Goal: Task Accomplishment & Management: Manage account settings

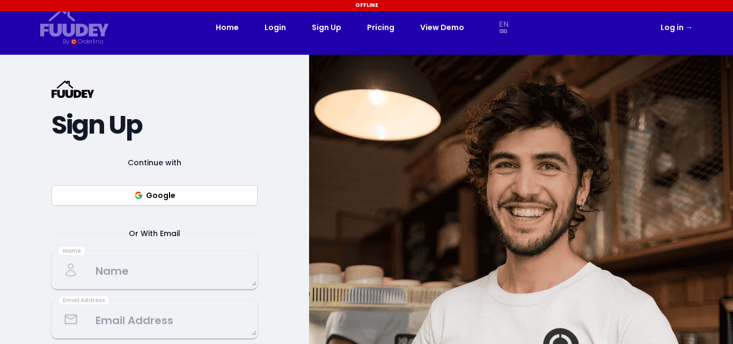
select select "en"
drag, startPoint x: 0, startPoint y: 0, endPoint x: 152, endPoint y: 195, distance: 247.4
click at [151, 195] on button "Google" at bounding box center [155, 195] width 206 height 20
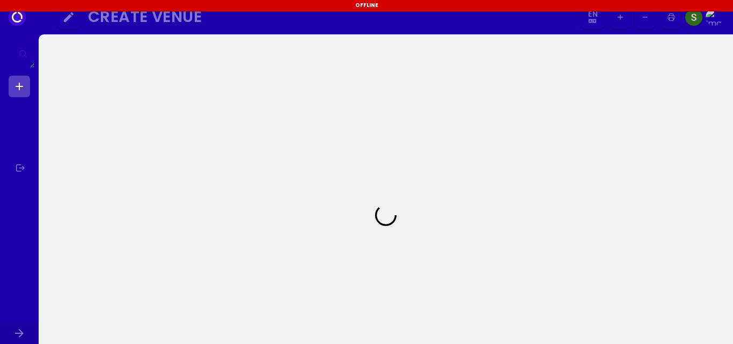
select select "en"
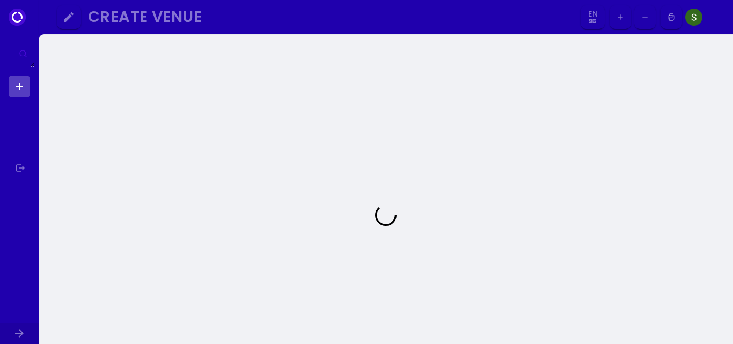
select select "en"
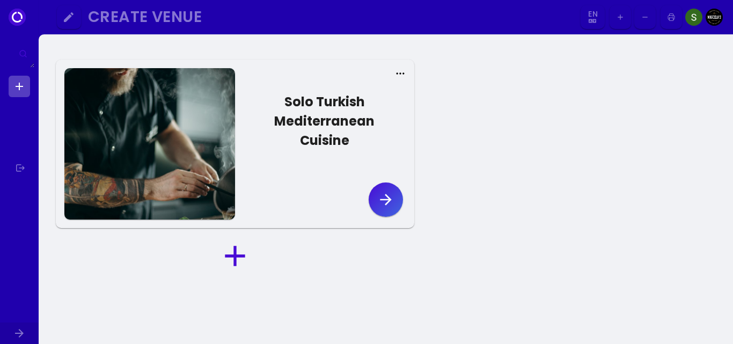
click at [339, 141] on button "Solo Turkish Mediterranean Cuisine" at bounding box center [320, 124] width 171 height 90
click at [19, 85] on link at bounding box center [19, 86] width 21 height 21
click at [382, 191] on icon "button" at bounding box center [385, 199] width 17 height 17
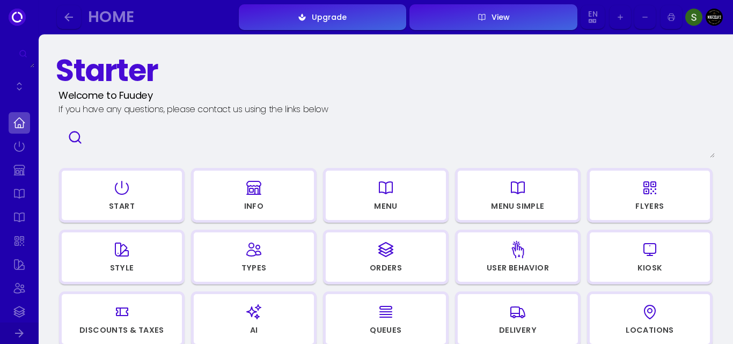
click at [21, 50] on icon at bounding box center [23, 53] width 9 height 9
click at [17, 82] on link at bounding box center [19, 86] width 21 height 21
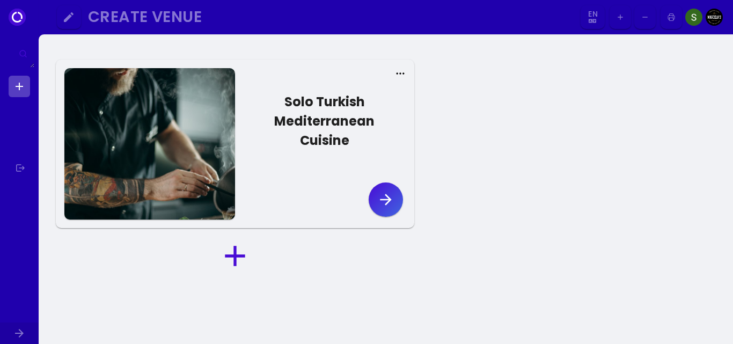
click at [391, 191] on icon "button" at bounding box center [385, 199] width 17 height 17
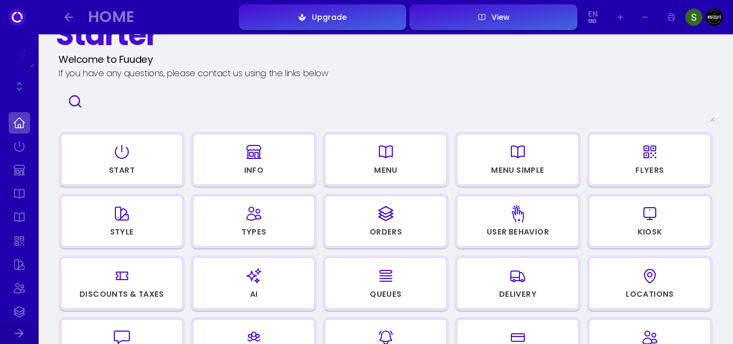
scroll to position [71, 0]
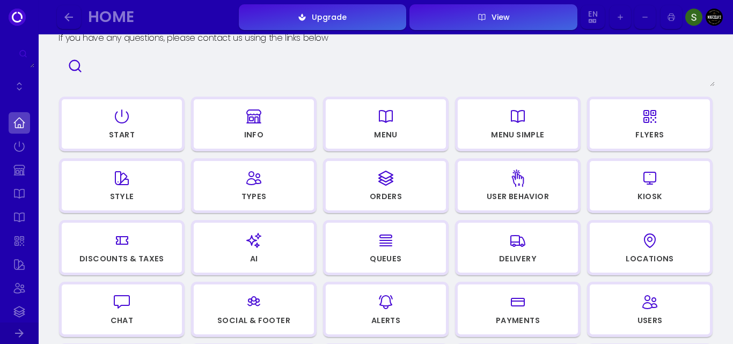
click at [391, 131] on div "Menu" at bounding box center [386, 135] width 24 height 8
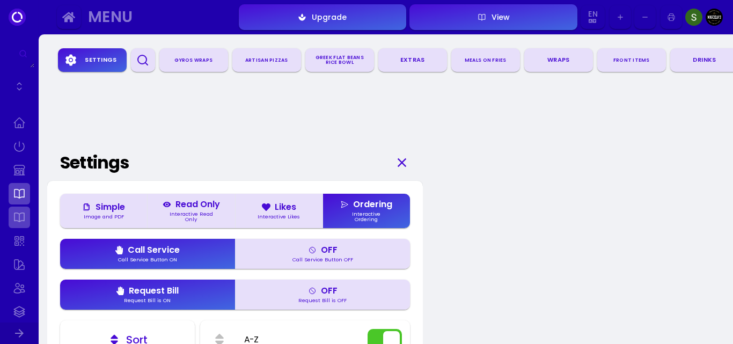
click at [20, 222] on link at bounding box center [19, 217] width 21 height 21
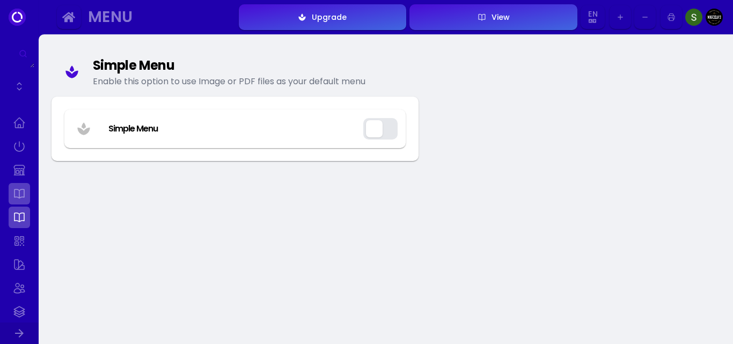
click at [25, 192] on link at bounding box center [19, 193] width 21 height 21
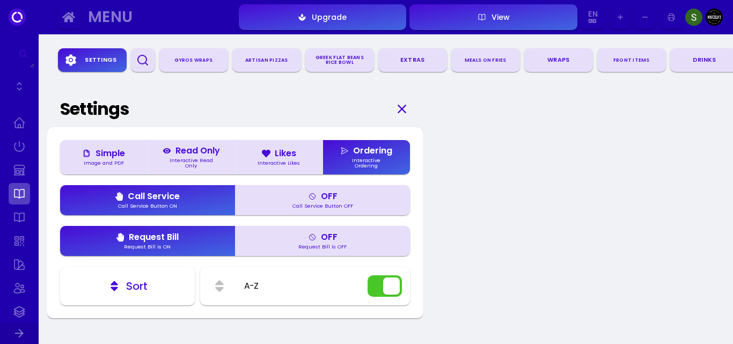
scroll to position [107, 0]
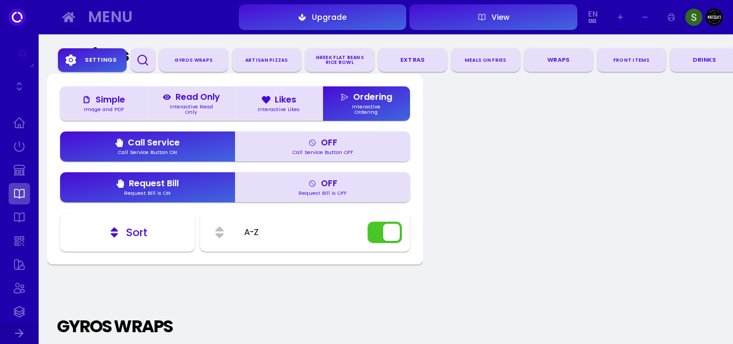
click at [274, 93] on button "Likes Interactive Likes" at bounding box center [278, 103] width 87 height 34
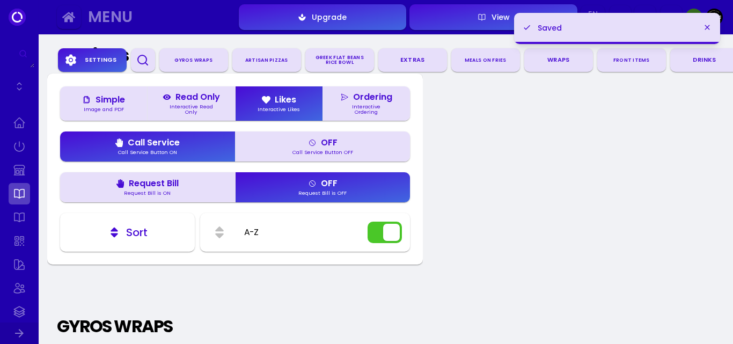
click at [195, 101] on div "Read Only" at bounding box center [191, 97] width 57 height 9
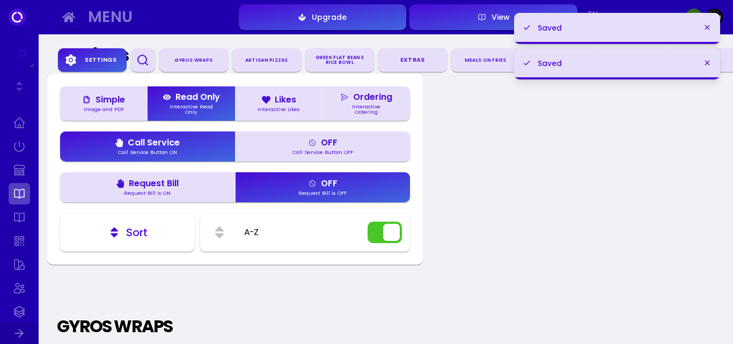
click at [96, 104] on div "Simple" at bounding box center [104, 100] width 42 height 9
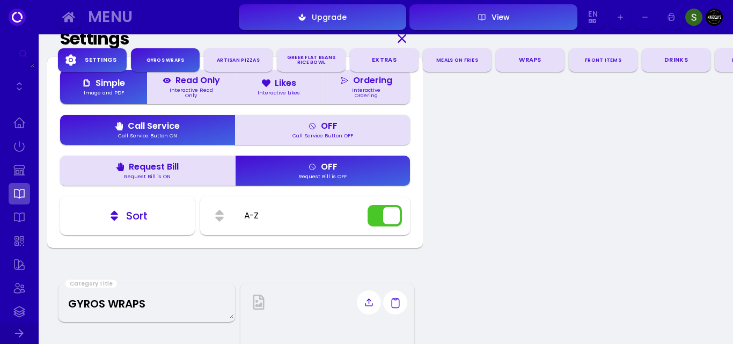
scroll to position [0, 0]
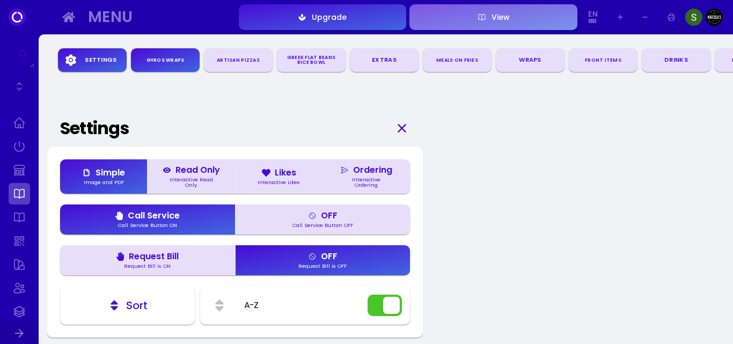
click at [518, 9] on button "View" at bounding box center [493, 17] width 168 height 26
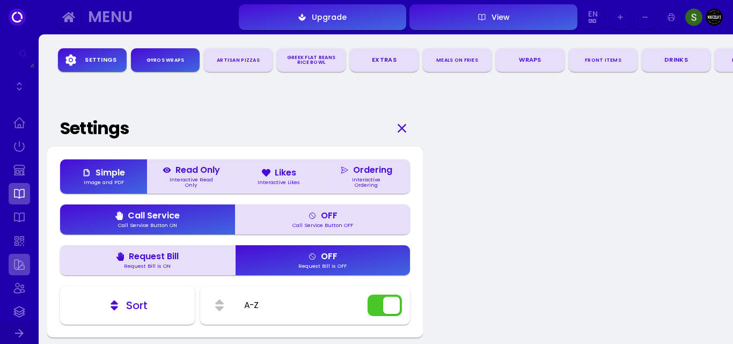
scroll to position [54, 0]
click at [17, 185] on link at bounding box center [19, 187] width 21 height 21
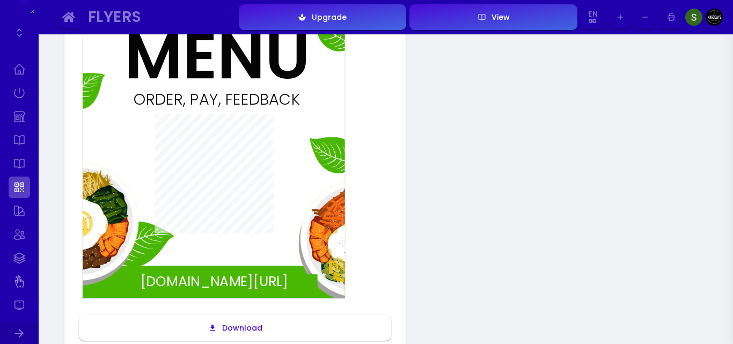
scroll to position [215, 0]
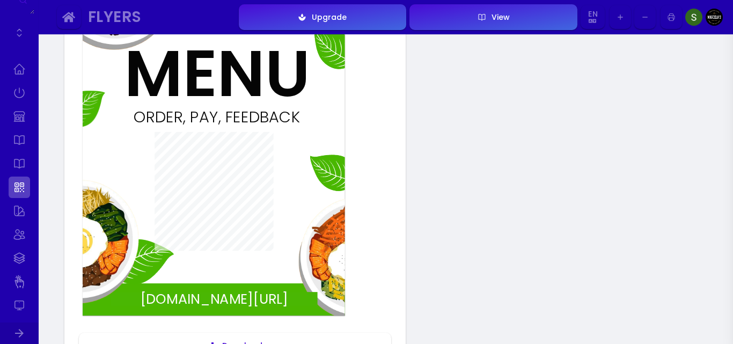
click at [695, 20] on img at bounding box center [693, 17] width 17 height 17
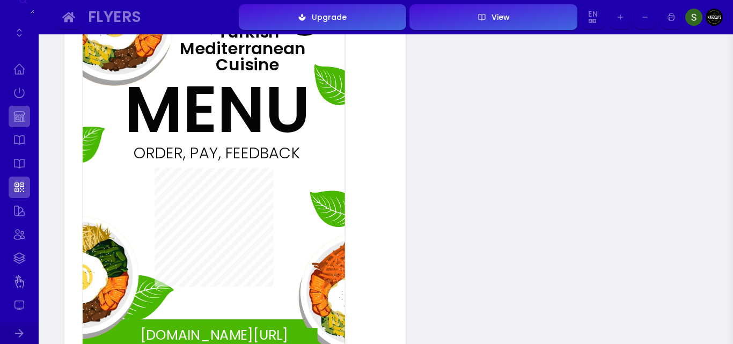
click at [26, 117] on link at bounding box center [19, 116] width 21 height 21
select select "NZD"
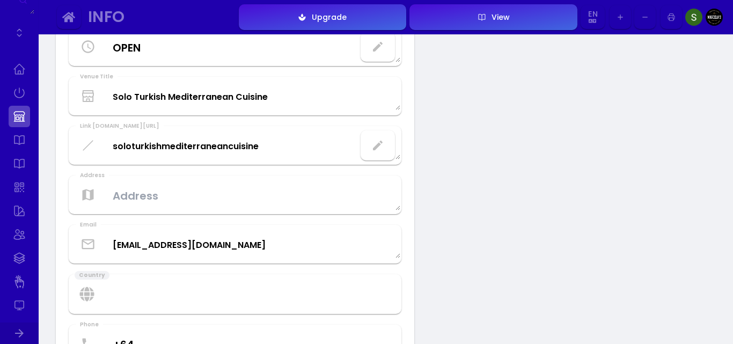
scroll to position [107, 0]
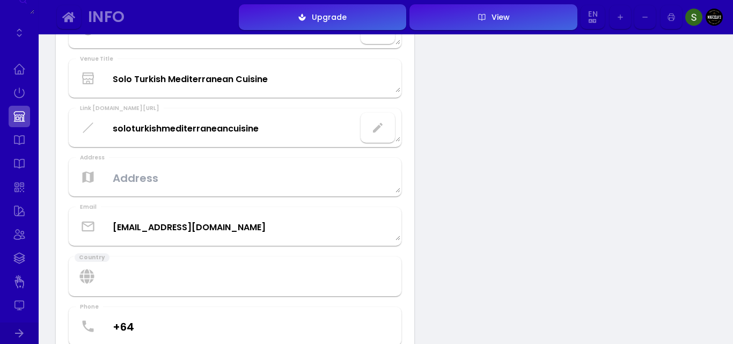
drag, startPoint x: 17, startPoint y: 136, endPoint x: 32, endPoint y: 143, distance: 15.9
click at [18, 137] on link at bounding box center [19, 139] width 21 height 21
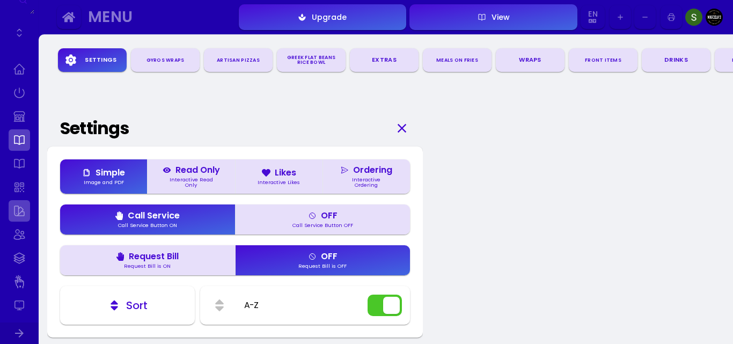
click at [23, 214] on link at bounding box center [19, 210] width 21 height 21
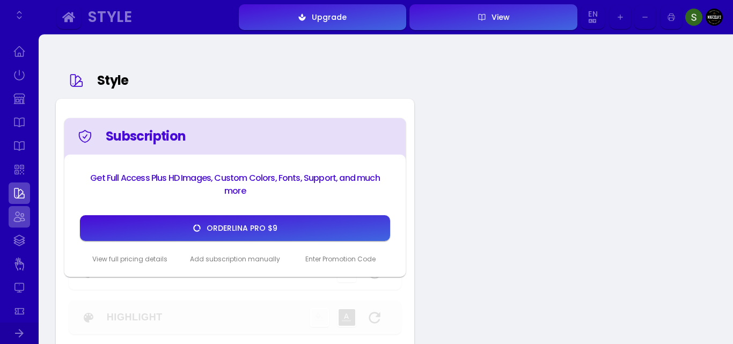
scroll to position [90, 0]
click at [20, 194] on link at bounding box center [19, 198] width 21 height 21
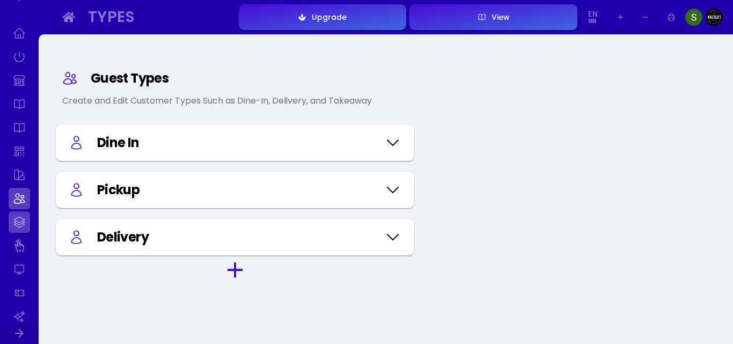
click at [20, 217] on link at bounding box center [19, 221] width 21 height 21
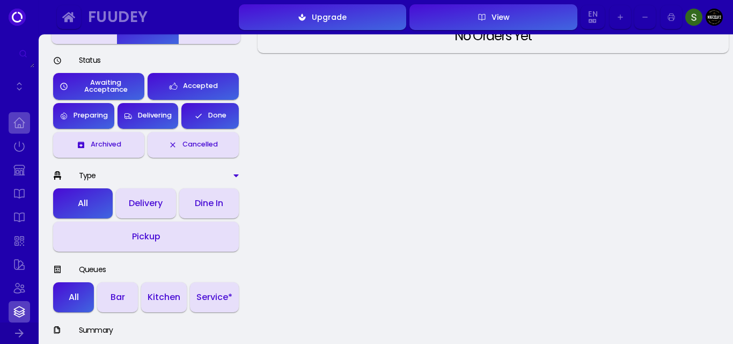
click at [18, 127] on link at bounding box center [19, 122] width 21 height 21
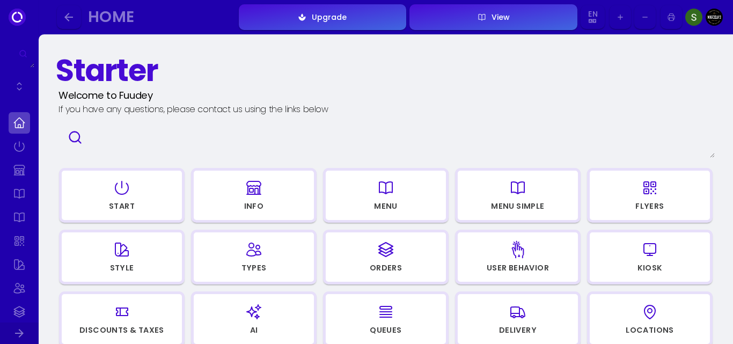
click at [116, 188] on icon "button" at bounding box center [121, 187] width 13 height 13
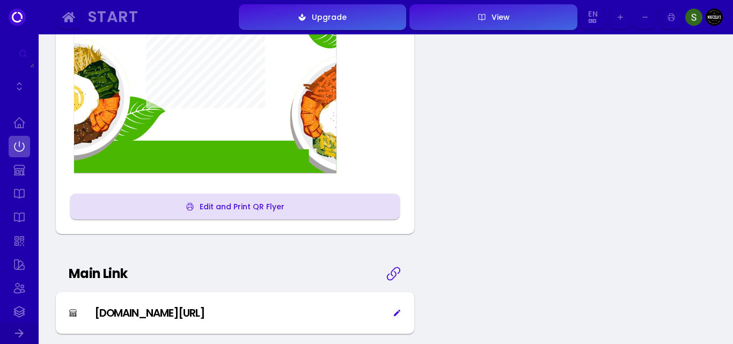
scroll to position [340, 0]
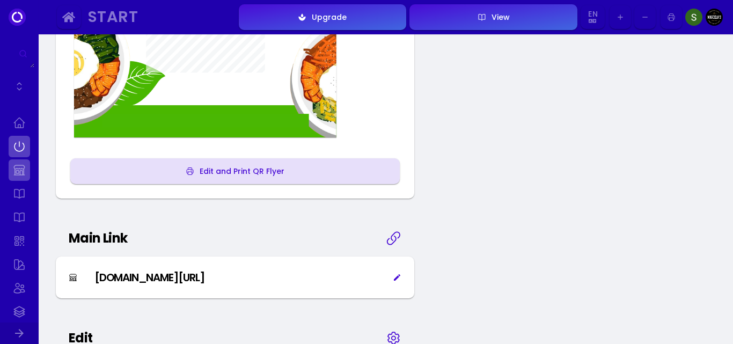
click at [14, 166] on link at bounding box center [19, 169] width 21 height 21
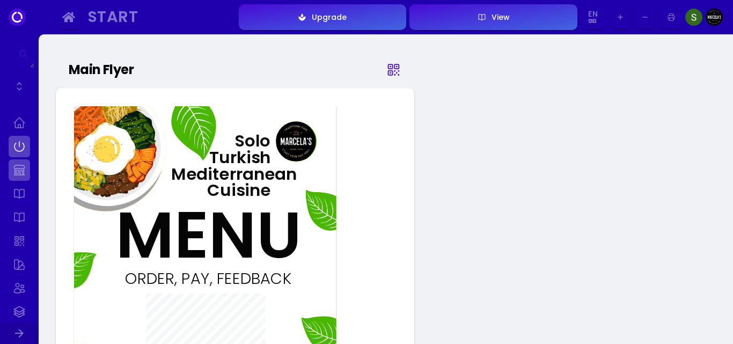
select select "NZD"
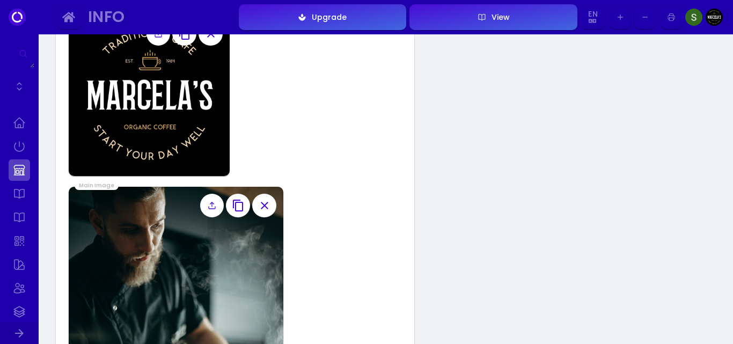
scroll to position [787, 0]
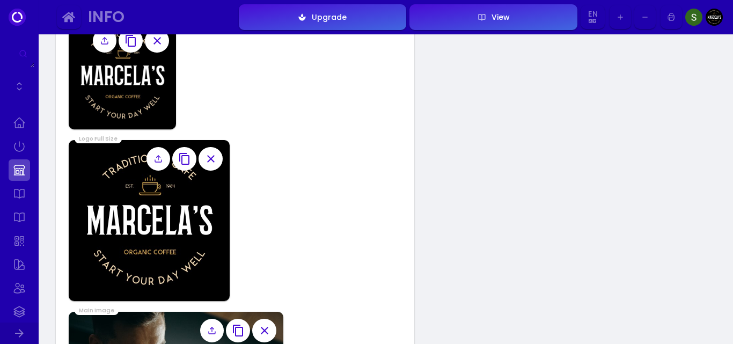
click at [215, 158] on icon "button" at bounding box center [210, 158] width 13 height 13
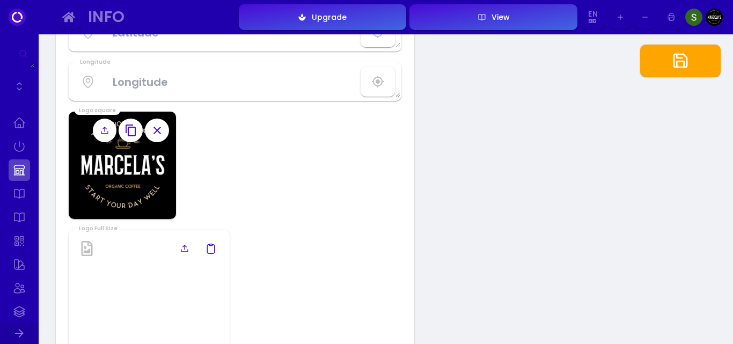
scroll to position [680, 0]
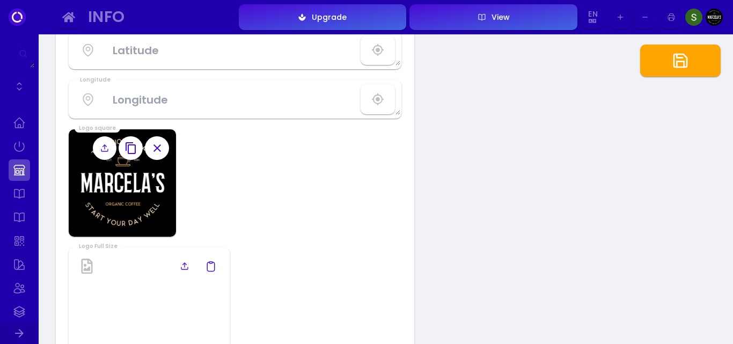
click at [151, 149] on icon "button" at bounding box center [157, 148] width 13 height 13
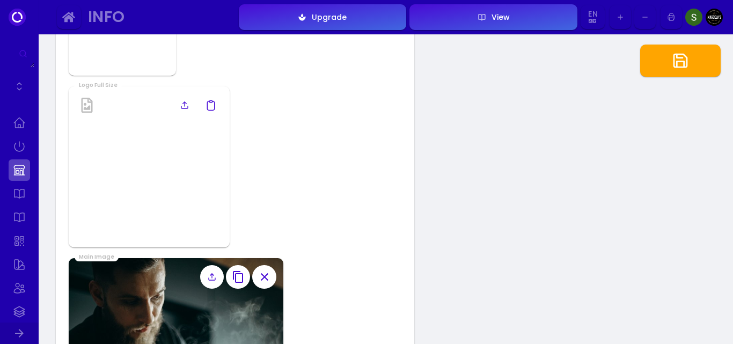
scroll to position [930, 0]
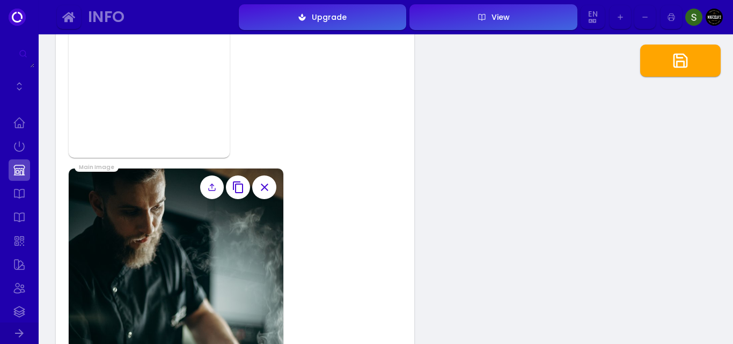
click at [266, 187] on icon "button" at bounding box center [264, 187] width 13 height 13
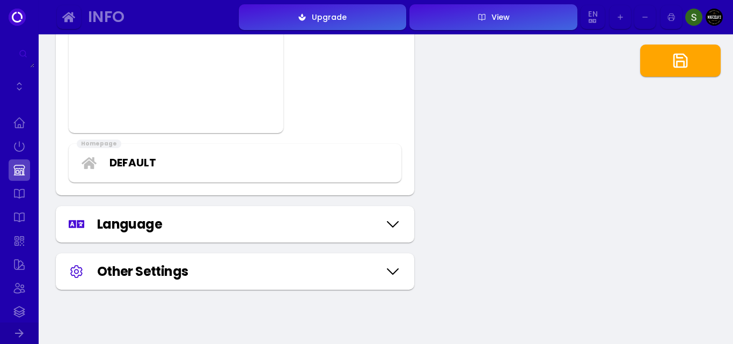
scroll to position [1270, 0]
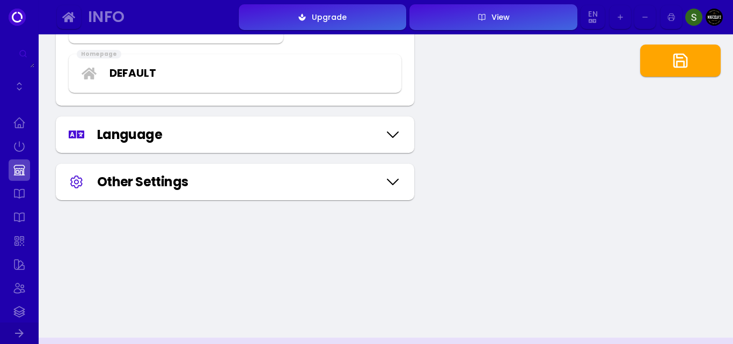
click at [242, 123] on div "Language" at bounding box center [235, 134] width 358 height 36
click at [237, 137] on div "Language" at bounding box center [238, 134] width 282 height 19
select select "english"
select select "thai"
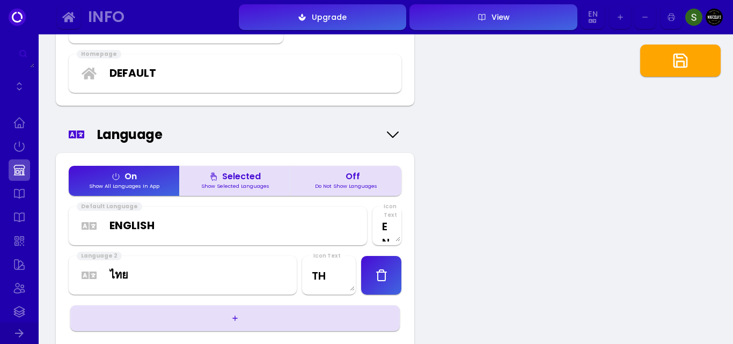
click at [252, 131] on div "Language" at bounding box center [238, 134] width 282 height 19
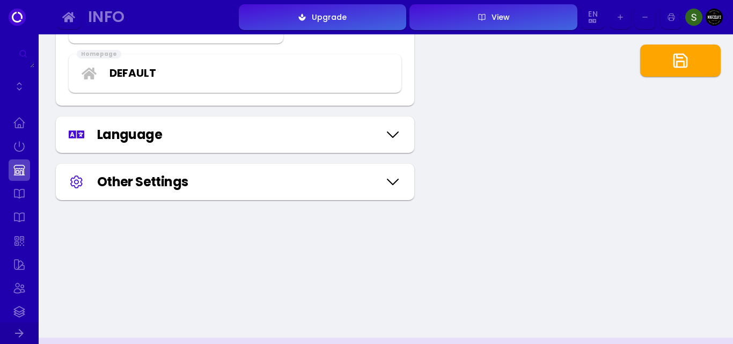
click at [155, 187] on div "Other Settings" at bounding box center [238, 181] width 282 height 19
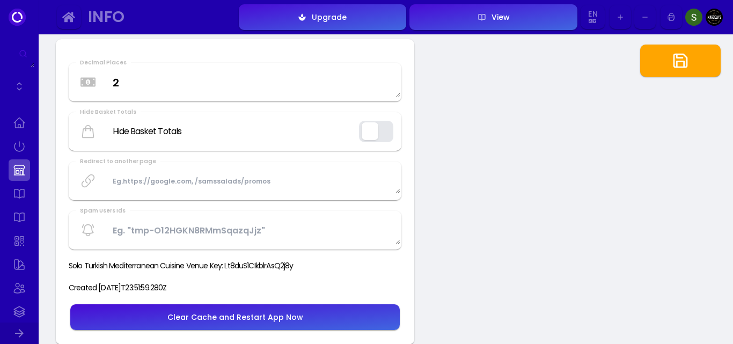
scroll to position [1324, 0]
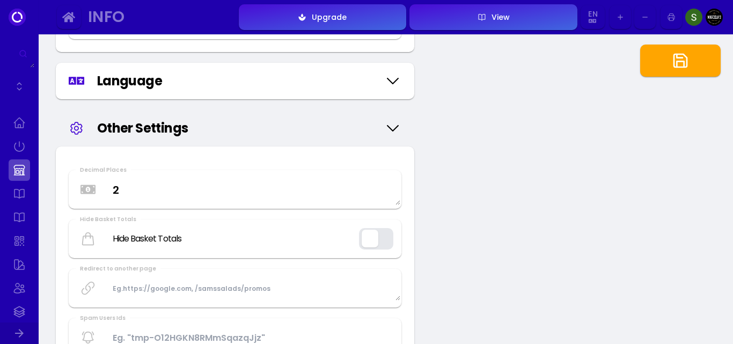
click at [134, 133] on div "Other Settings" at bounding box center [238, 128] width 282 height 19
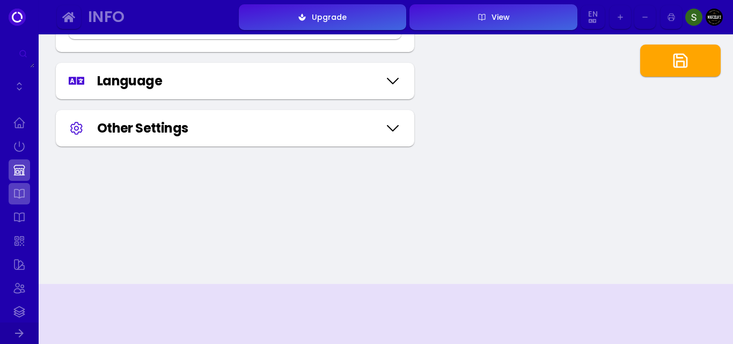
click at [19, 194] on link at bounding box center [19, 193] width 21 height 21
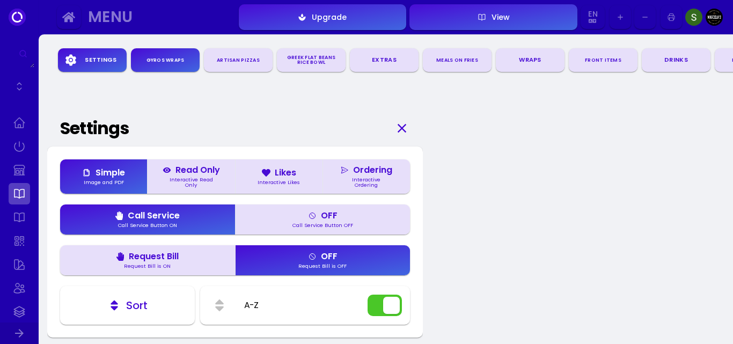
scroll to position [71, 0]
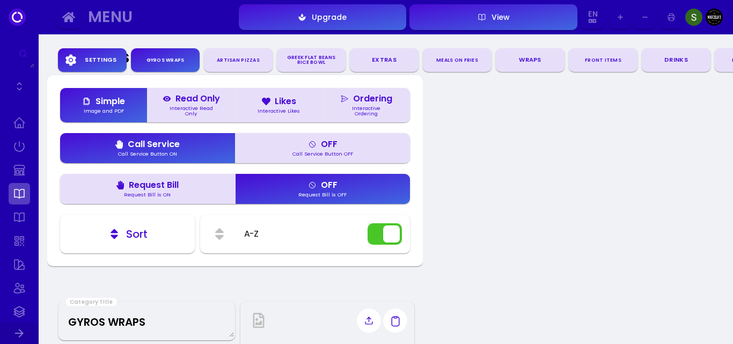
click at [371, 108] on div "Interactive Ordering" at bounding box center [366, 111] width 61 height 10
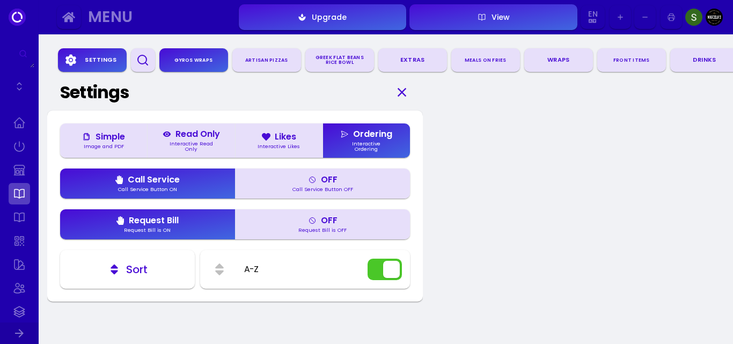
scroll to position [0, 0]
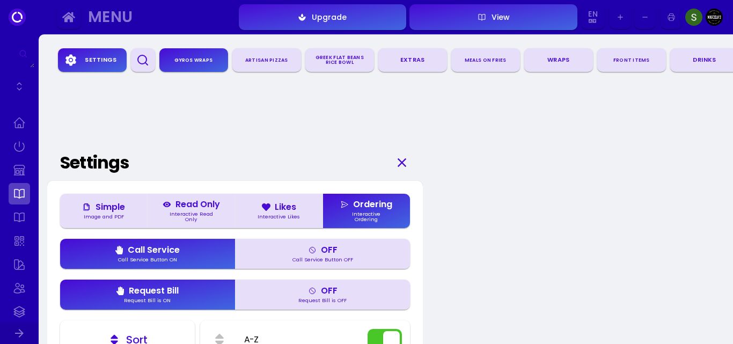
click at [267, 58] on div "ARTISAN PIZZAS" at bounding box center [267, 60] width 60 height 15
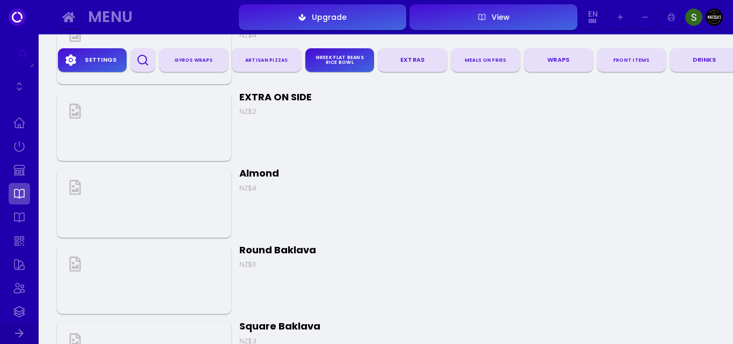
scroll to position [2151, 0]
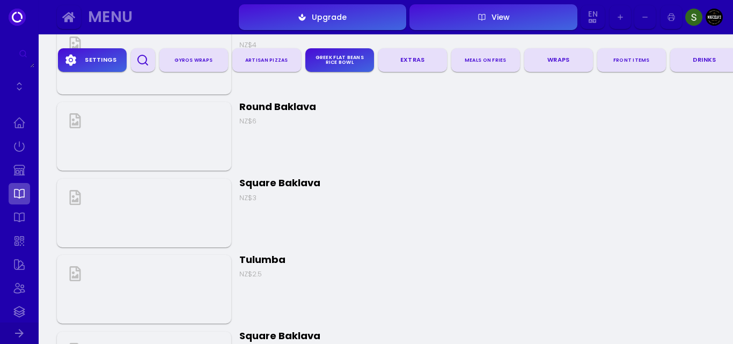
drag, startPoint x: 715, startPoint y: 63, endPoint x: 613, endPoint y: 79, distance: 103.3
click at [613, 75] on div "Settings GYROS WRAPS ARTISAN PIZZAS GREEK FLAT BEANS RICE BOWL EXTRAS MEALS ON …" at bounding box center [413, 60] width 733 height 30
click at [711, 57] on div "DRINKS" at bounding box center [705, 60] width 60 height 16
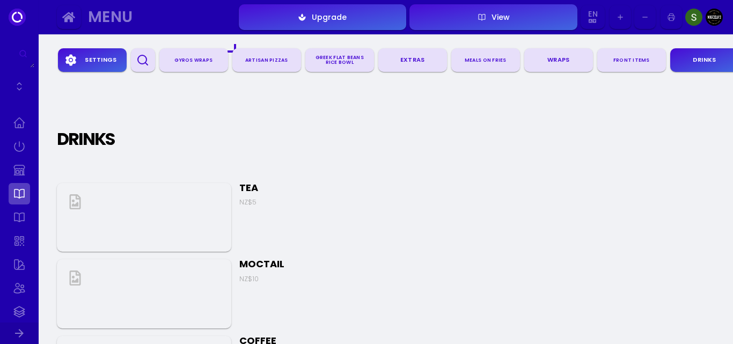
click at [691, 62] on div "DRINKS" at bounding box center [705, 60] width 60 height 16
drag, startPoint x: 685, startPoint y: 57, endPoint x: 644, endPoint y: 63, distance: 41.8
click at [627, 69] on div "Settings GYROS WRAPS ARTISAN PIZZAS GREEK FLAT BEANS RICE BOWL EXTRAS MEALS ON …" at bounding box center [413, 60] width 733 height 30
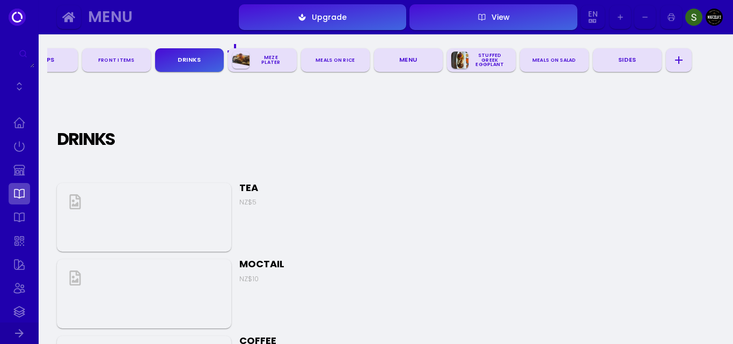
scroll to position [0, 558]
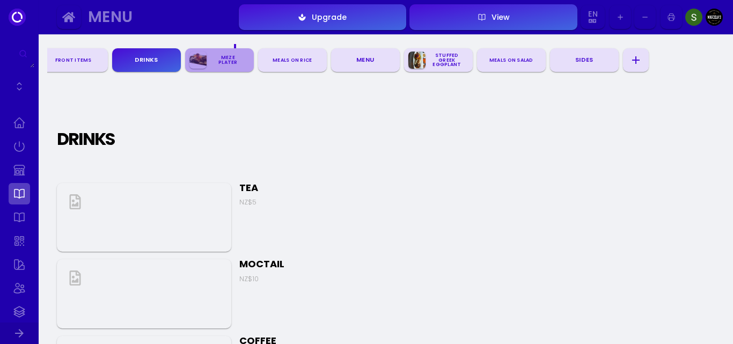
click at [207, 57] on div "MEZE PLATER" at bounding box center [228, 60] width 43 height 20
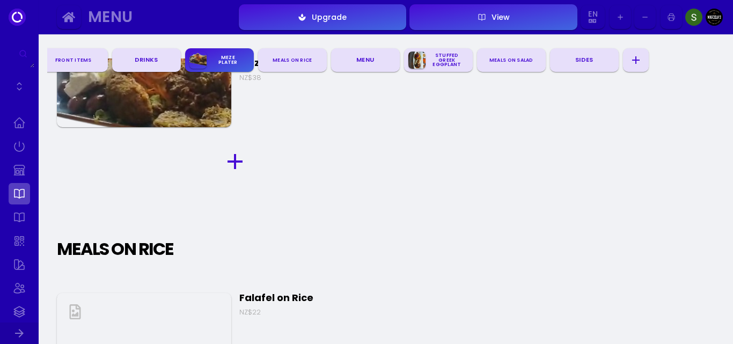
scroll to position [7852, 0]
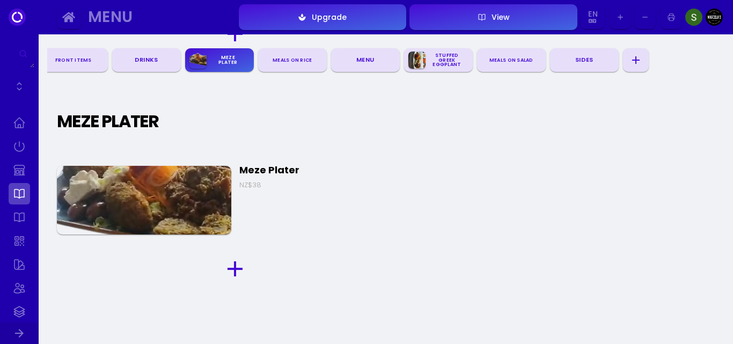
click at [208, 186] on img at bounding box center [144, 200] width 174 height 69
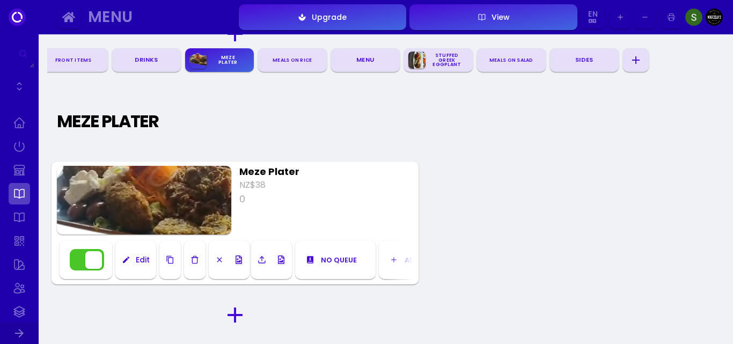
click at [583, 58] on div "SIDES" at bounding box center [584, 60] width 60 height 16
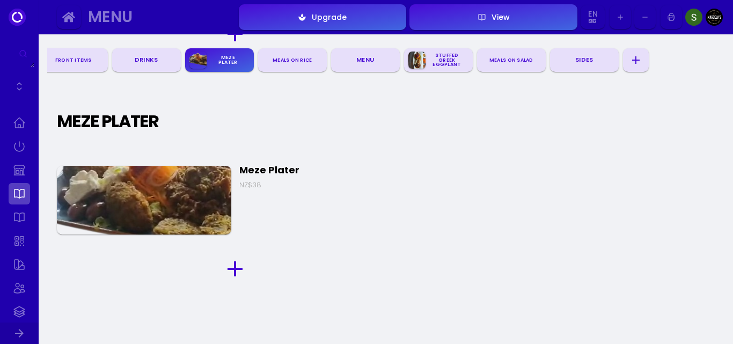
scroll to position [10003, 0]
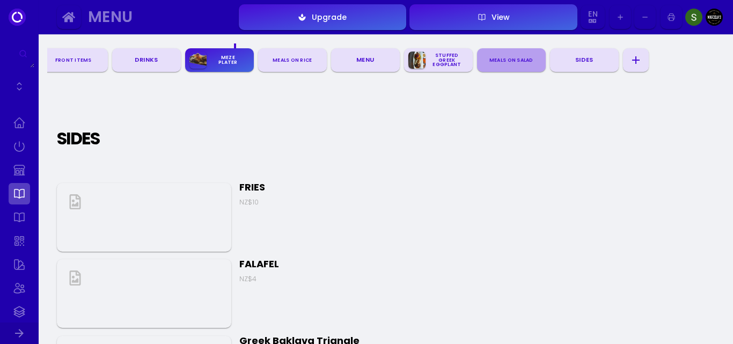
click at [503, 55] on div "MEALS ON SALAD" at bounding box center [511, 60] width 60 height 15
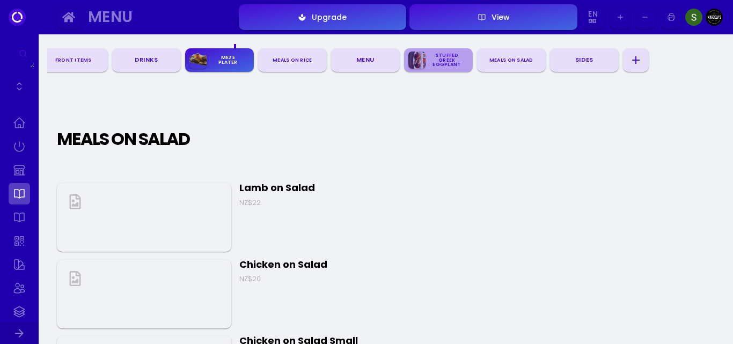
click at [438, 61] on div "STUFFED GREEK EGGPLANT" at bounding box center [447, 60] width 43 height 25
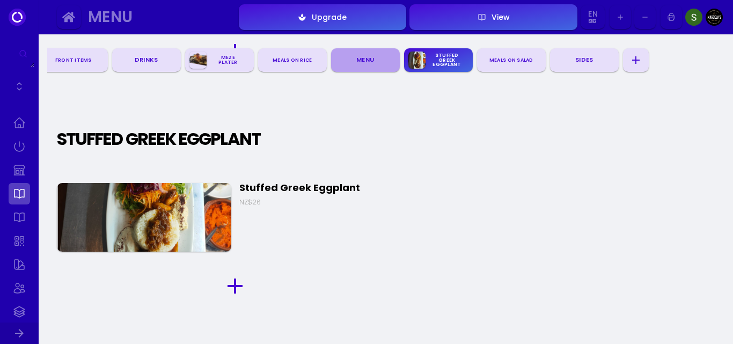
click at [368, 61] on div "Menu" at bounding box center [365, 60] width 60 height 16
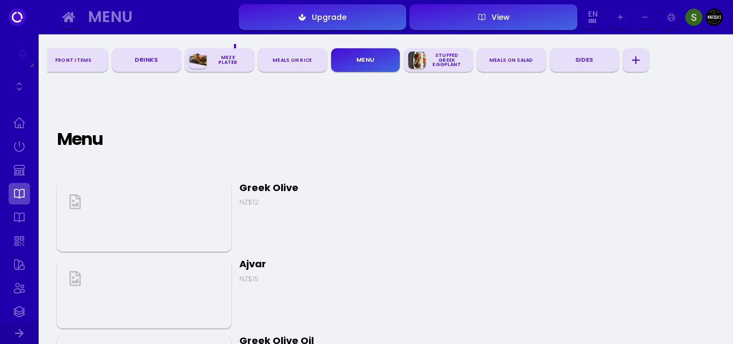
click at [73, 59] on div "FRONT ITEMS" at bounding box center [73, 60] width 60 height 15
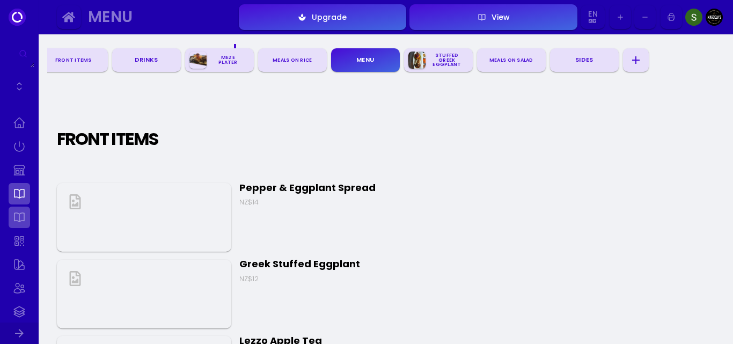
click at [20, 221] on link at bounding box center [19, 217] width 21 height 21
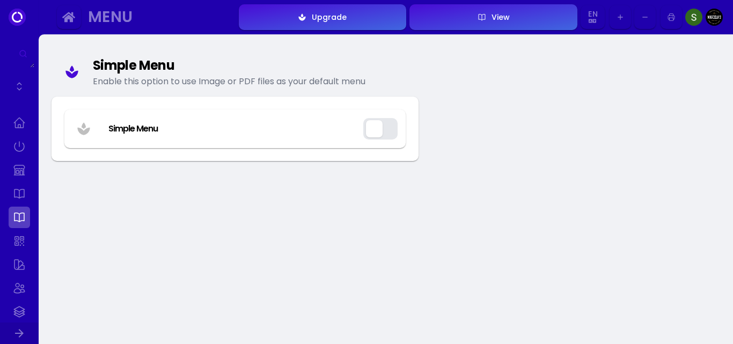
click at [379, 128] on button "button" at bounding box center [380, 128] width 34 height 21
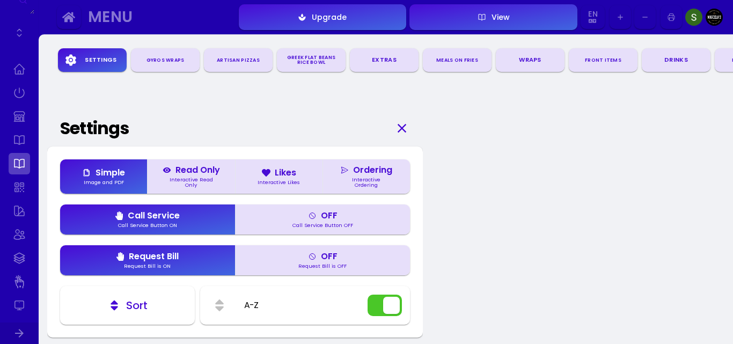
scroll to position [71, 0]
click at [25, 163] on link at bounding box center [19, 169] width 21 height 21
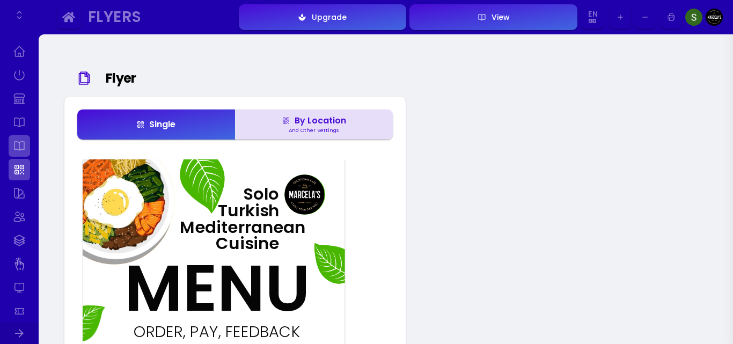
click at [22, 149] on link at bounding box center [19, 145] width 21 height 21
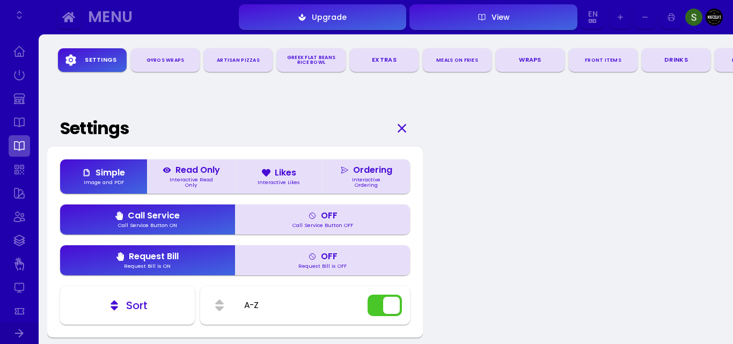
scroll to position [36, 0]
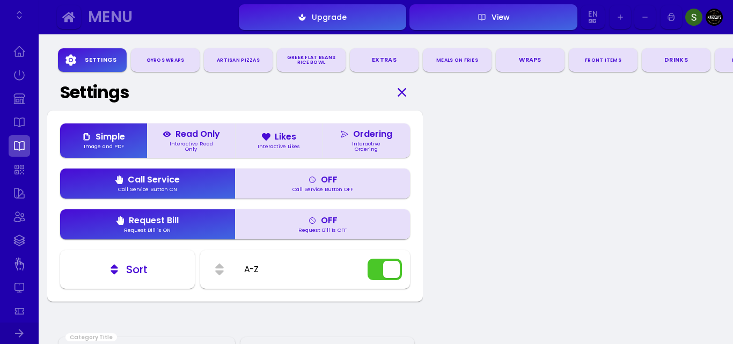
click at [197, 137] on div "Read Only" at bounding box center [191, 134] width 57 height 9
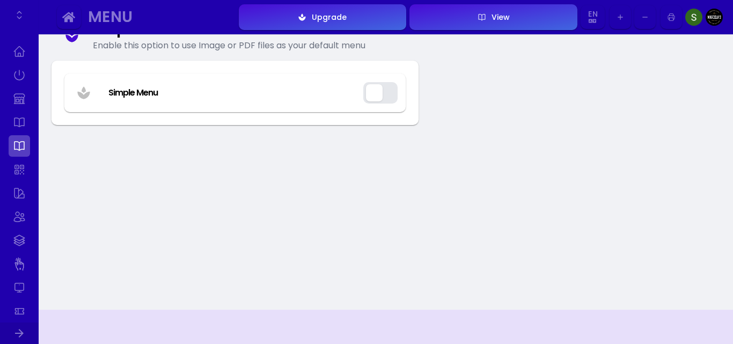
click at [374, 95] on button "button" at bounding box center [380, 92] width 34 height 21
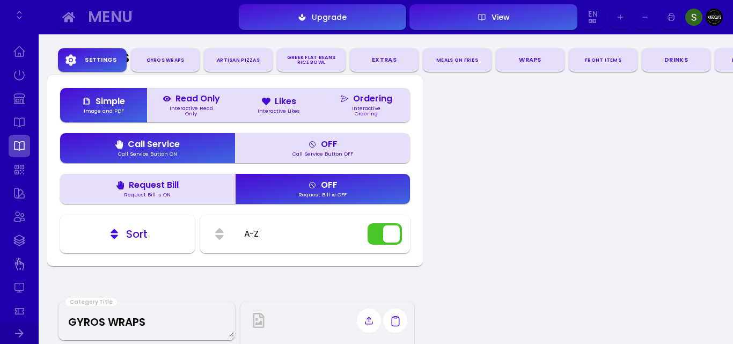
scroll to position [0, 0]
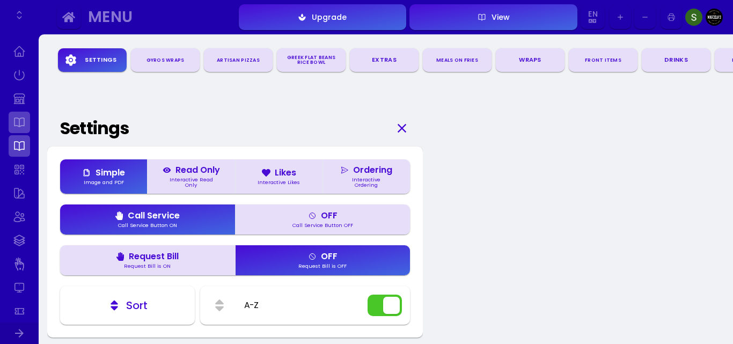
click at [21, 121] on link at bounding box center [19, 122] width 21 height 21
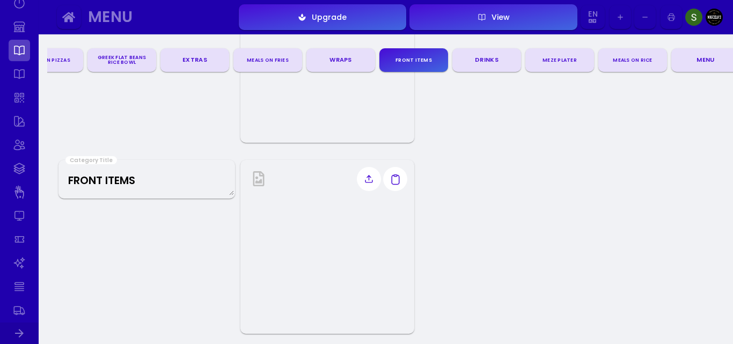
scroll to position [161, 0]
click at [26, 181] on link at bounding box center [19, 174] width 21 height 21
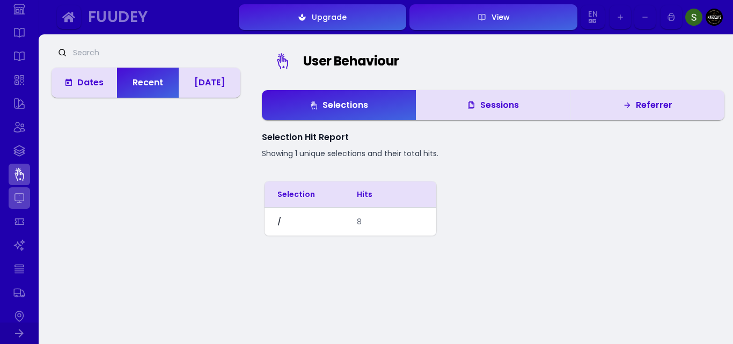
click at [17, 193] on link at bounding box center [19, 197] width 21 height 21
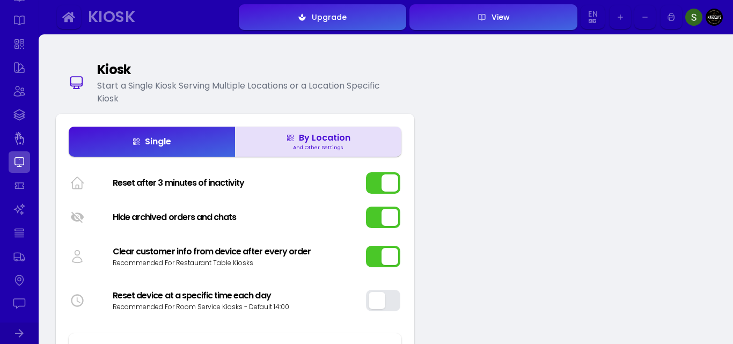
scroll to position [215, 0]
click at [21, 163] on link at bounding box center [19, 167] width 21 height 21
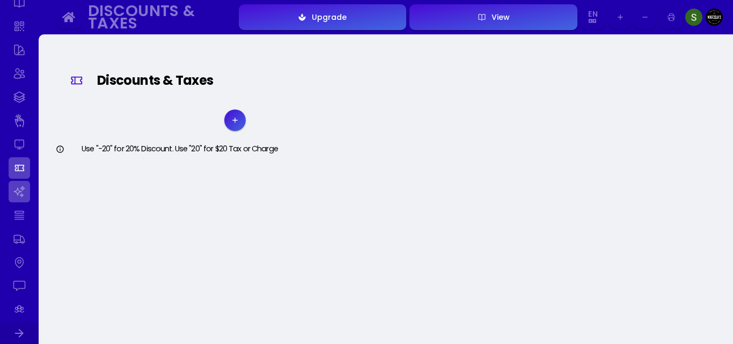
click at [27, 200] on link at bounding box center [19, 191] width 21 height 21
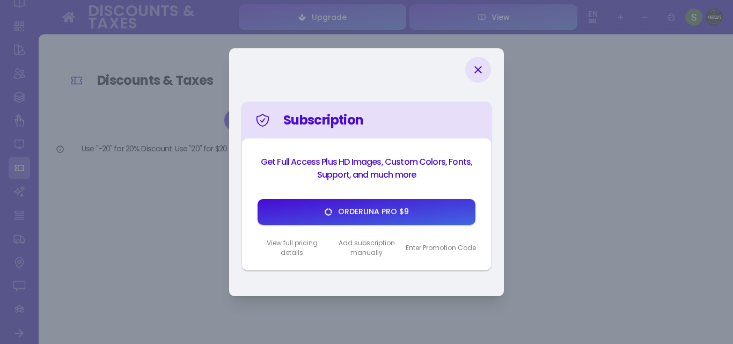
click at [478, 69] on icon at bounding box center [478, 70] width 8 height 8
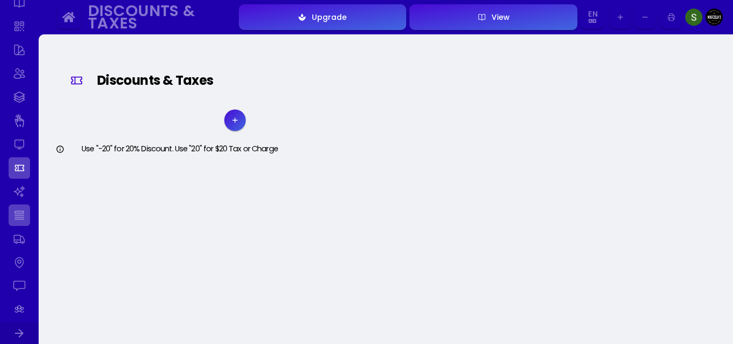
click at [25, 213] on link at bounding box center [19, 214] width 21 height 21
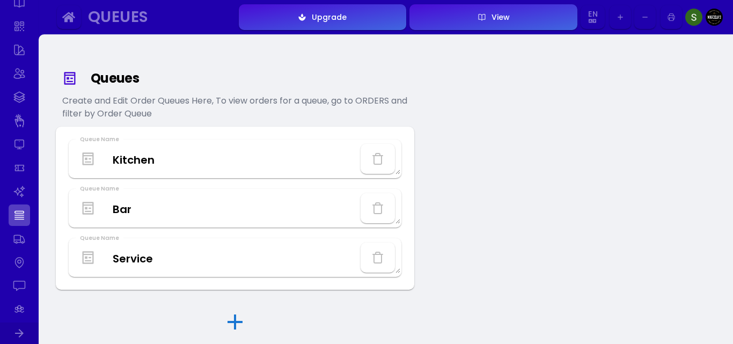
scroll to position [36, 0]
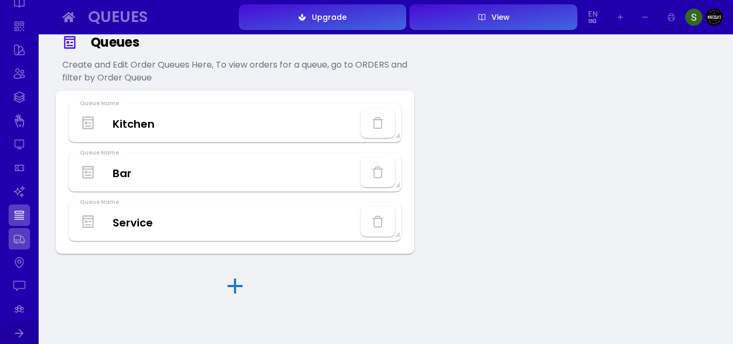
click at [14, 245] on link at bounding box center [19, 238] width 21 height 21
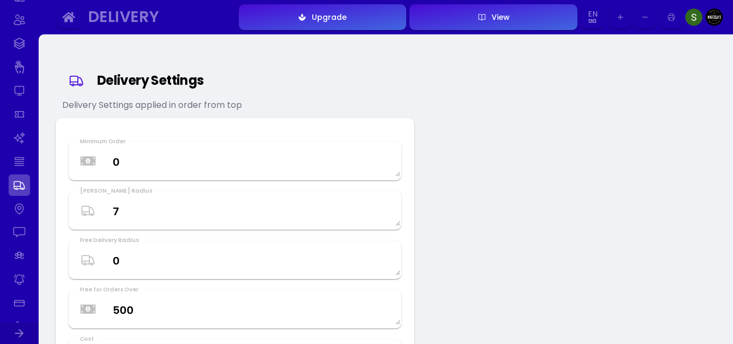
scroll to position [286, 0]
click at [24, 180] on ul at bounding box center [19, 191] width 21 height 730
click at [27, 190] on link at bounding box center [19, 190] width 21 height 21
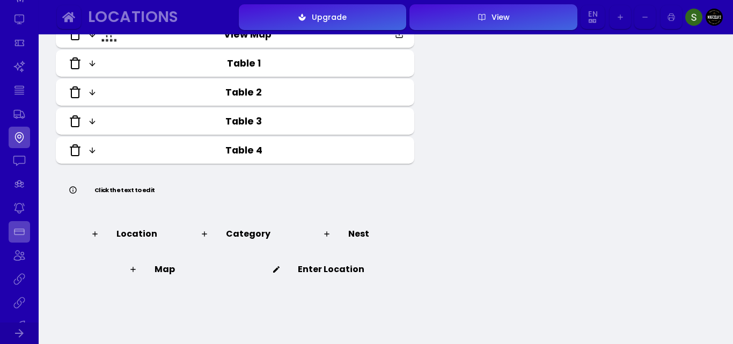
scroll to position [358, 0]
click at [19, 146] on link at bounding box center [19, 142] width 21 height 21
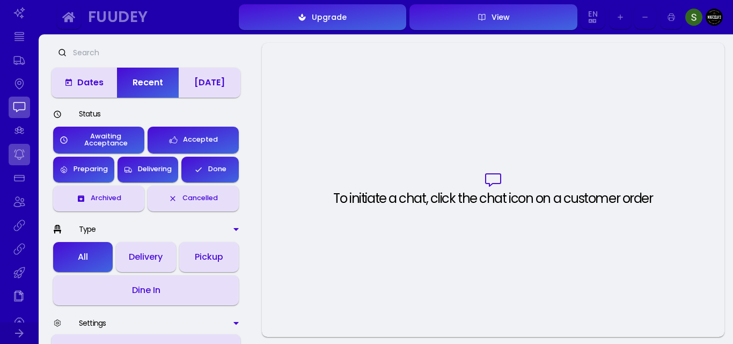
scroll to position [429, 0]
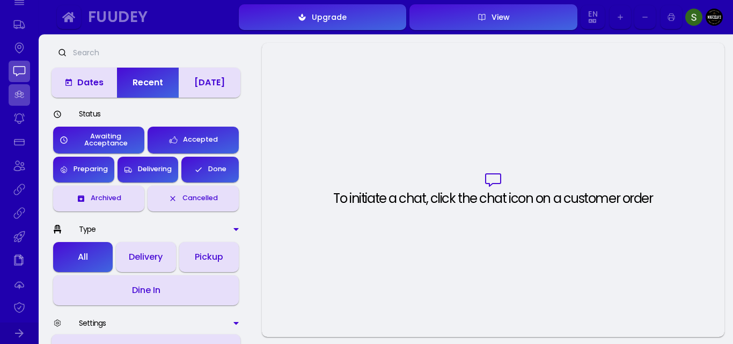
click at [20, 93] on link at bounding box center [19, 94] width 21 height 21
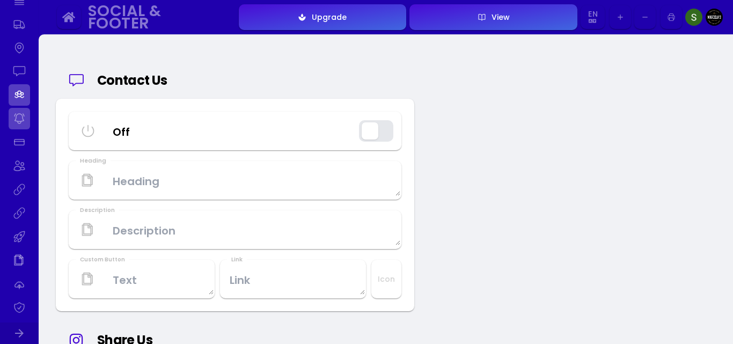
click at [20, 122] on link at bounding box center [19, 118] width 21 height 21
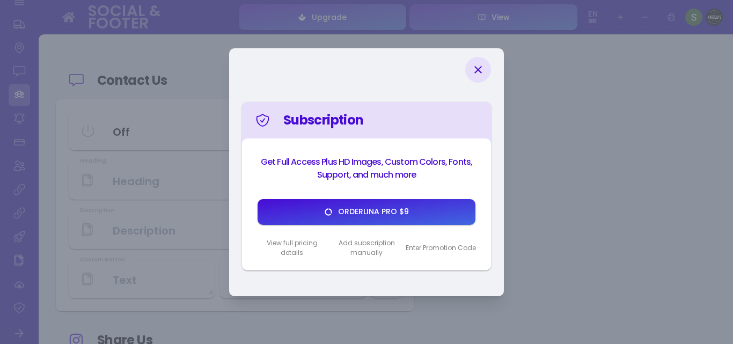
click at [477, 64] on icon at bounding box center [478, 69] width 13 height 13
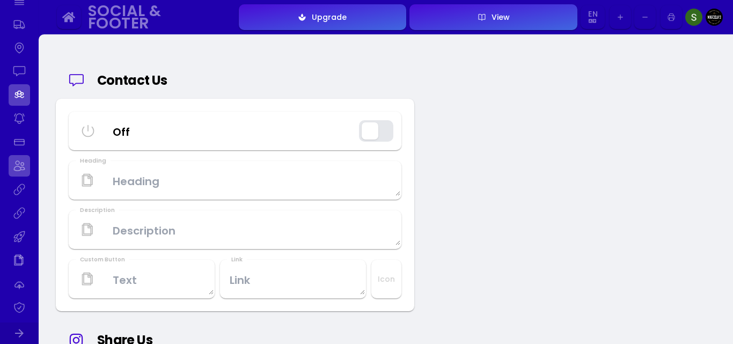
scroll to position [54, 0]
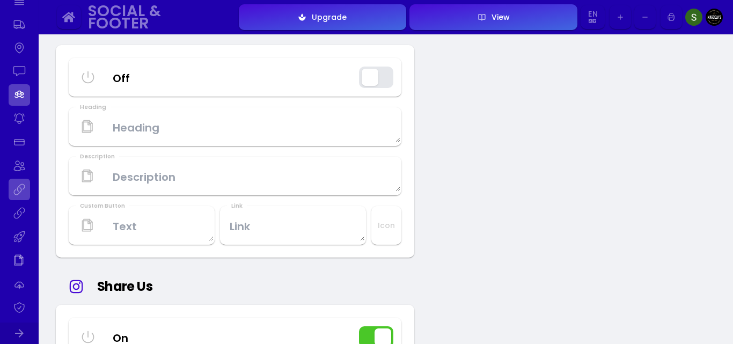
click at [19, 187] on link at bounding box center [19, 189] width 21 height 21
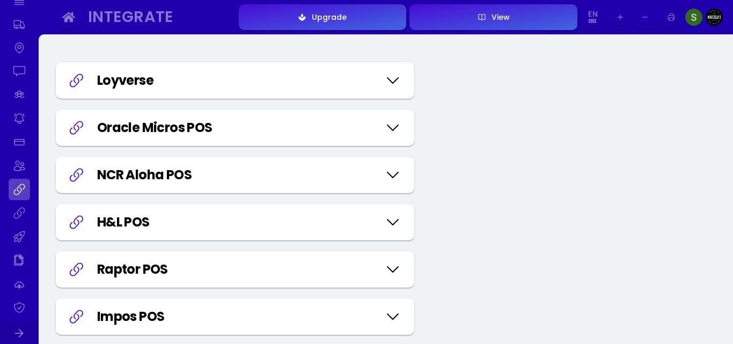
click at [134, 83] on div "Loyverse" at bounding box center [238, 80] width 282 height 19
select select "f2bac412-59d1-458e-b1b6-354bc9d1e5f9"
select select "0e8a6eed-46ca-404b-9620-c402d5cbe3d9"
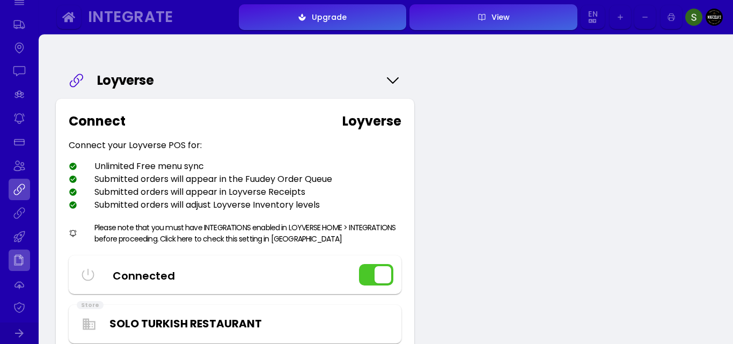
scroll to position [483, 0]
click at [18, 154] on link at bounding box center [19, 159] width 21 height 21
click at [15, 182] on link at bounding box center [19, 182] width 21 height 21
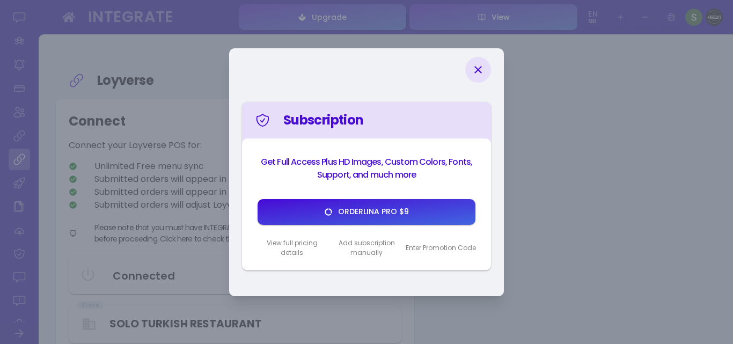
click at [474, 68] on icon at bounding box center [478, 69] width 13 height 13
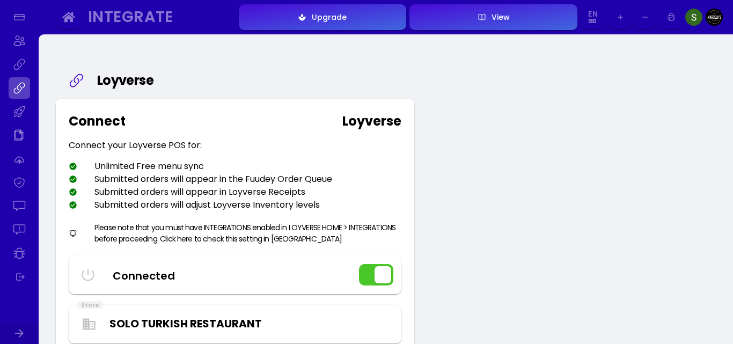
scroll to position [573, 0]
click at [17, 101] on link at bounding box center [19, 93] width 21 height 21
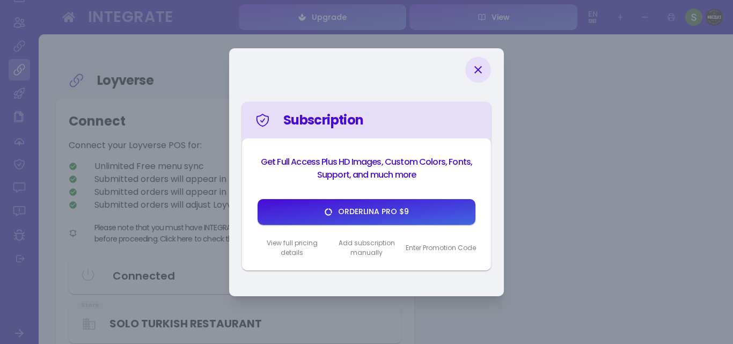
click at [478, 68] on icon at bounding box center [478, 69] width 13 height 13
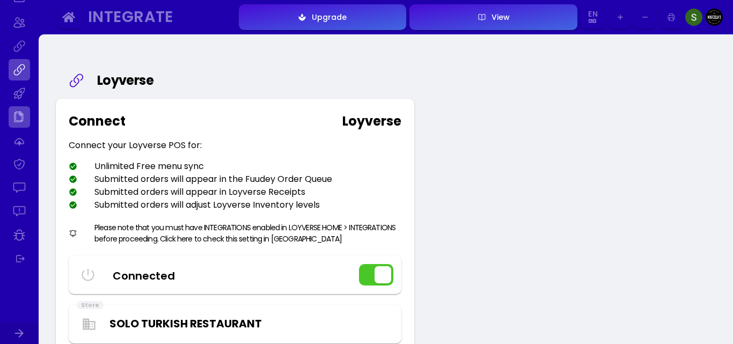
click at [24, 116] on link at bounding box center [19, 116] width 21 height 21
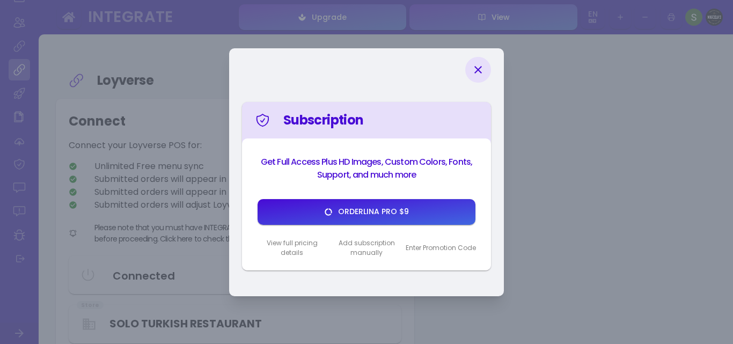
click at [481, 72] on icon at bounding box center [478, 70] width 8 height 8
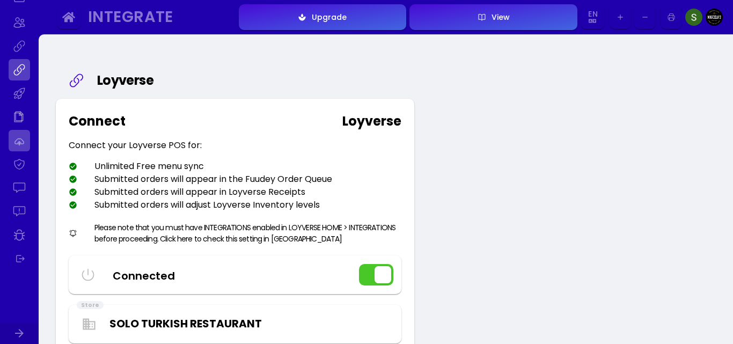
click at [27, 144] on link at bounding box center [19, 140] width 21 height 21
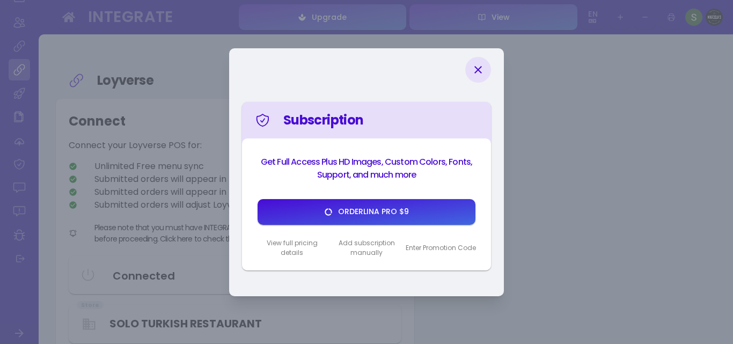
click at [479, 70] on icon at bounding box center [478, 69] width 13 height 13
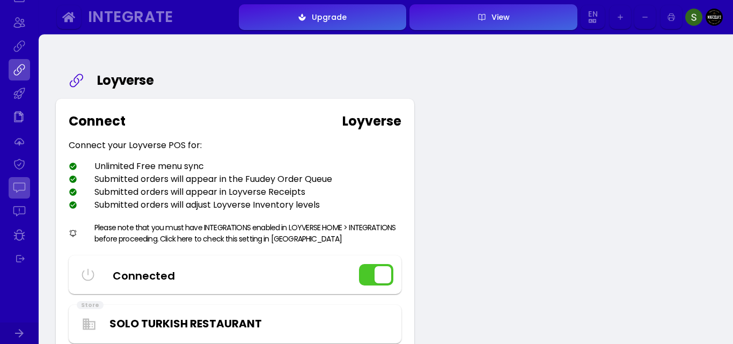
click at [18, 185] on link at bounding box center [19, 187] width 21 height 21
click at [11, 237] on link at bounding box center [19, 234] width 21 height 21
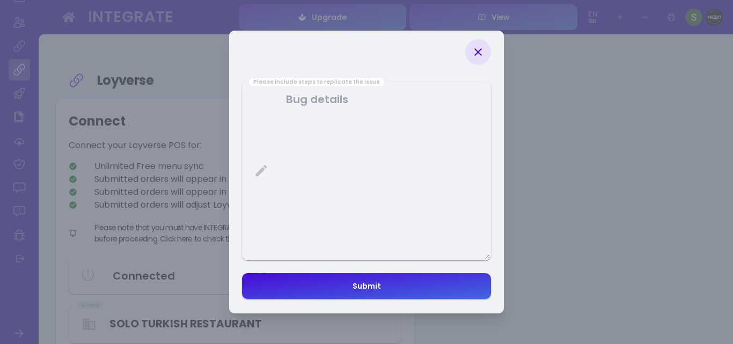
click at [480, 49] on icon at bounding box center [478, 52] width 13 height 13
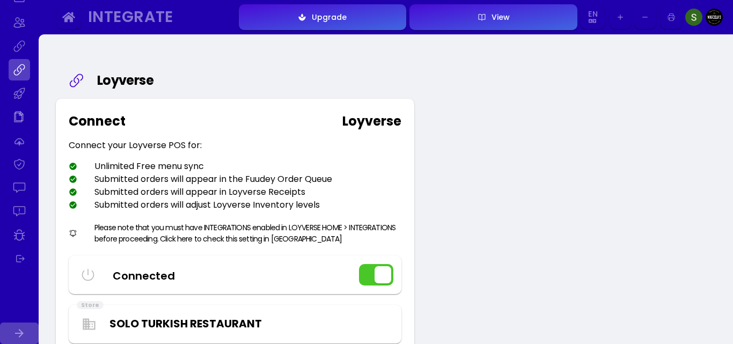
click at [23, 330] on icon at bounding box center [19, 333] width 13 height 13
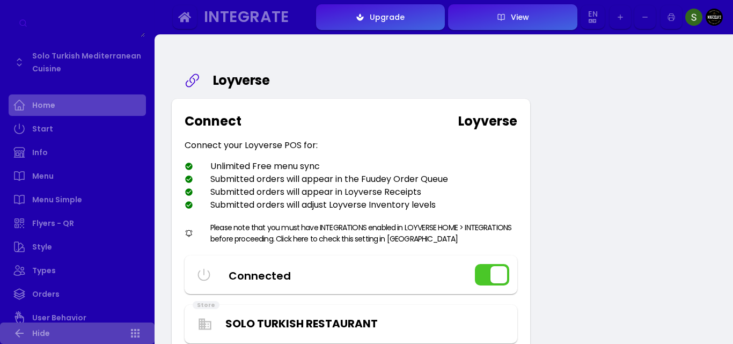
scroll to position [0, 0]
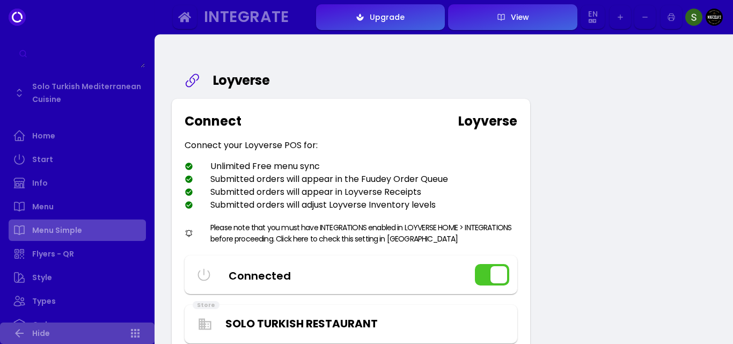
click at [83, 222] on link "Menu Simple" at bounding box center [77, 229] width 137 height 21
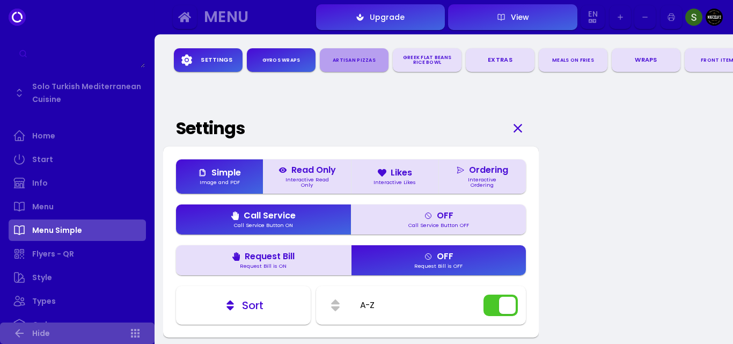
click at [356, 61] on div "ARTISAN PIZZAS" at bounding box center [354, 60] width 60 height 15
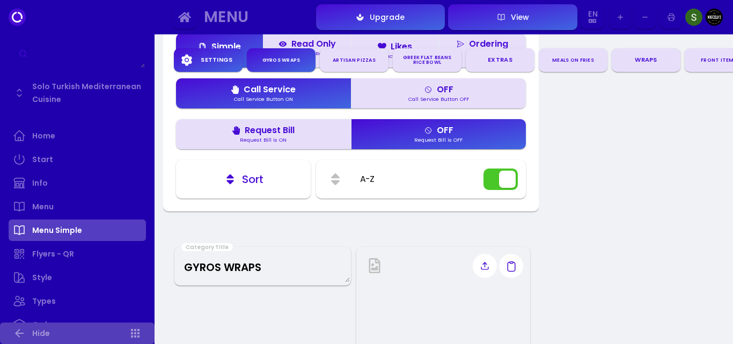
scroll to position [1, 0]
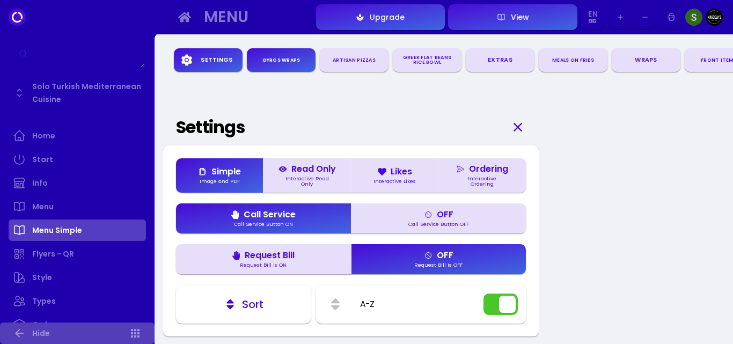
click at [316, 169] on div "Read Only" at bounding box center [306, 169] width 57 height 9
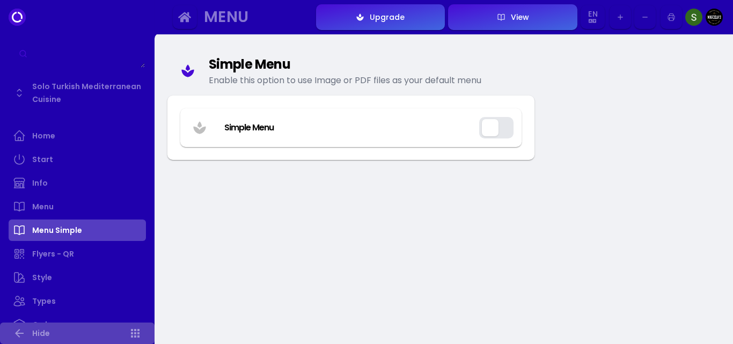
scroll to position [0, 0]
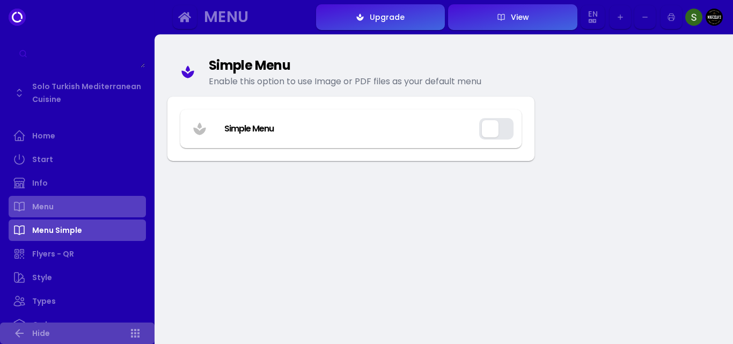
click at [36, 213] on link "Menu" at bounding box center [77, 206] width 137 height 21
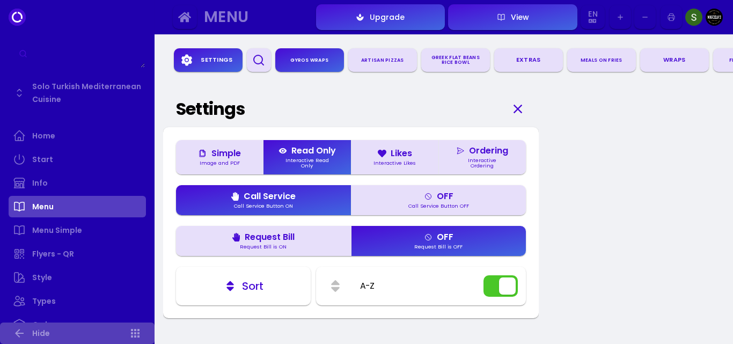
scroll to position [71, 0]
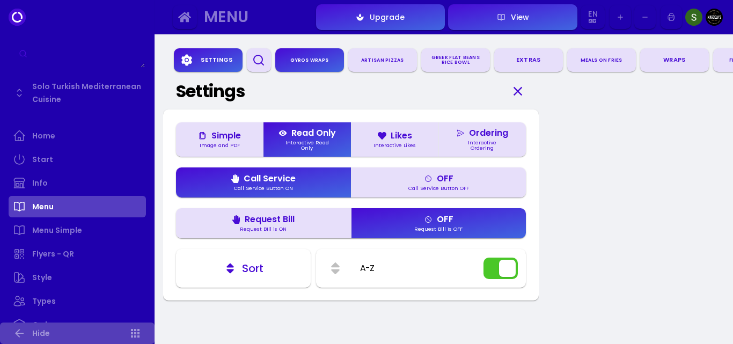
click at [241, 148] on div "Image and PDF" at bounding box center [219, 145] width 49 height 5
